Goal: Task Accomplishment & Management: Manage account settings

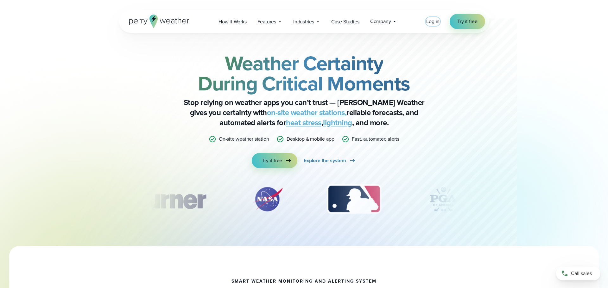
click at [436, 25] on link "Log in" at bounding box center [432, 22] width 13 height 8
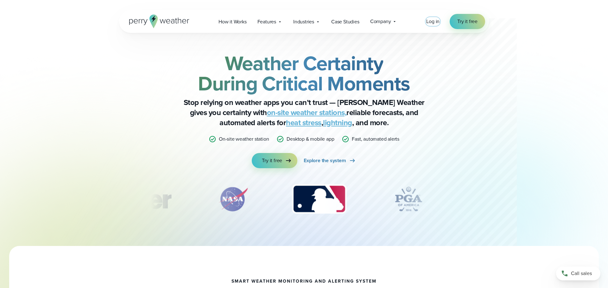
click at [436, 23] on span "Log in" at bounding box center [432, 21] width 13 height 7
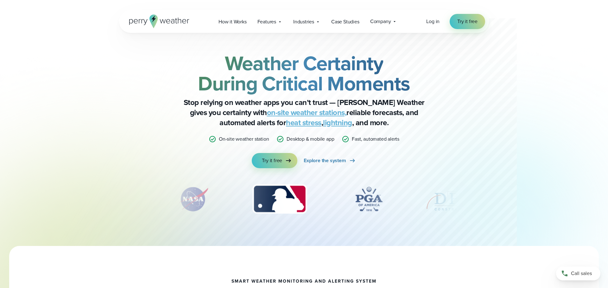
click at [433, 25] on div "Log in Try it free" at bounding box center [455, 21] width 59 height 15
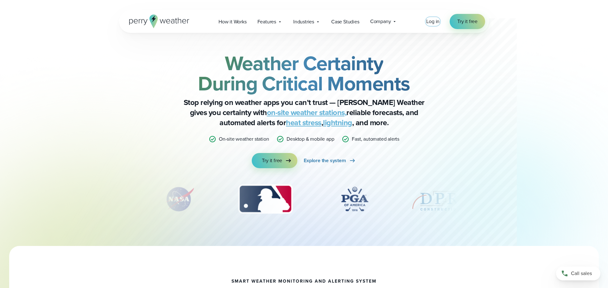
click at [433, 25] on span "Log in" at bounding box center [432, 21] width 13 height 7
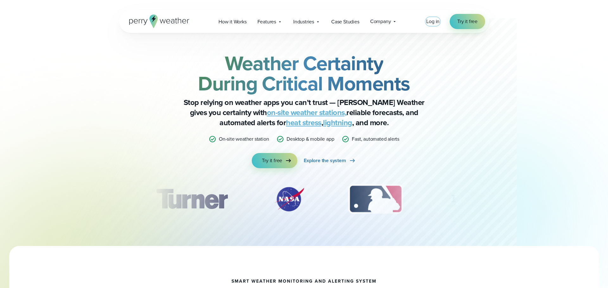
click at [434, 22] on span "Log in" at bounding box center [432, 21] width 13 height 7
